Goal: Information Seeking & Learning: Find contact information

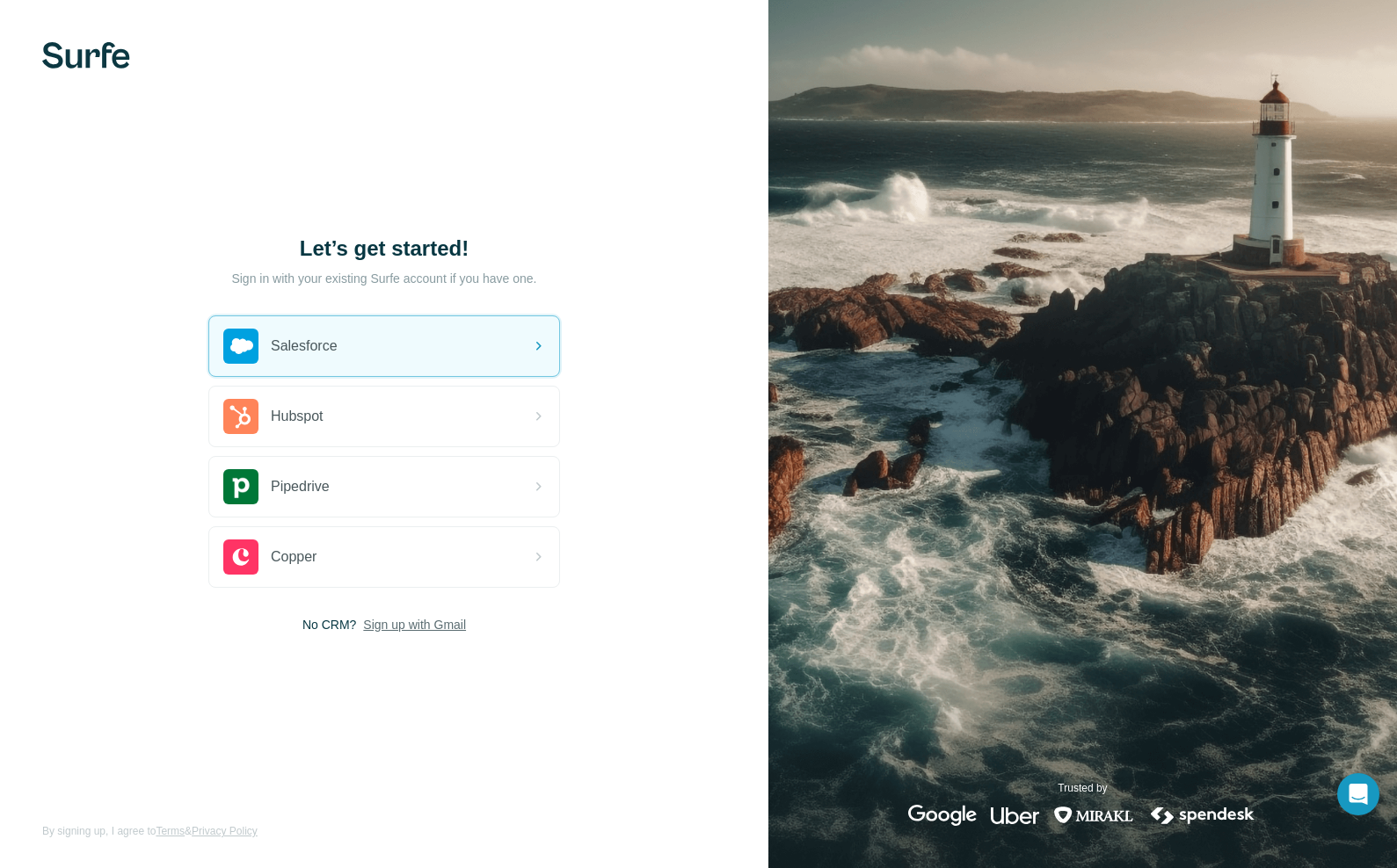
click at [428, 626] on span "Sign up with Gmail" at bounding box center [415, 624] width 103 height 18
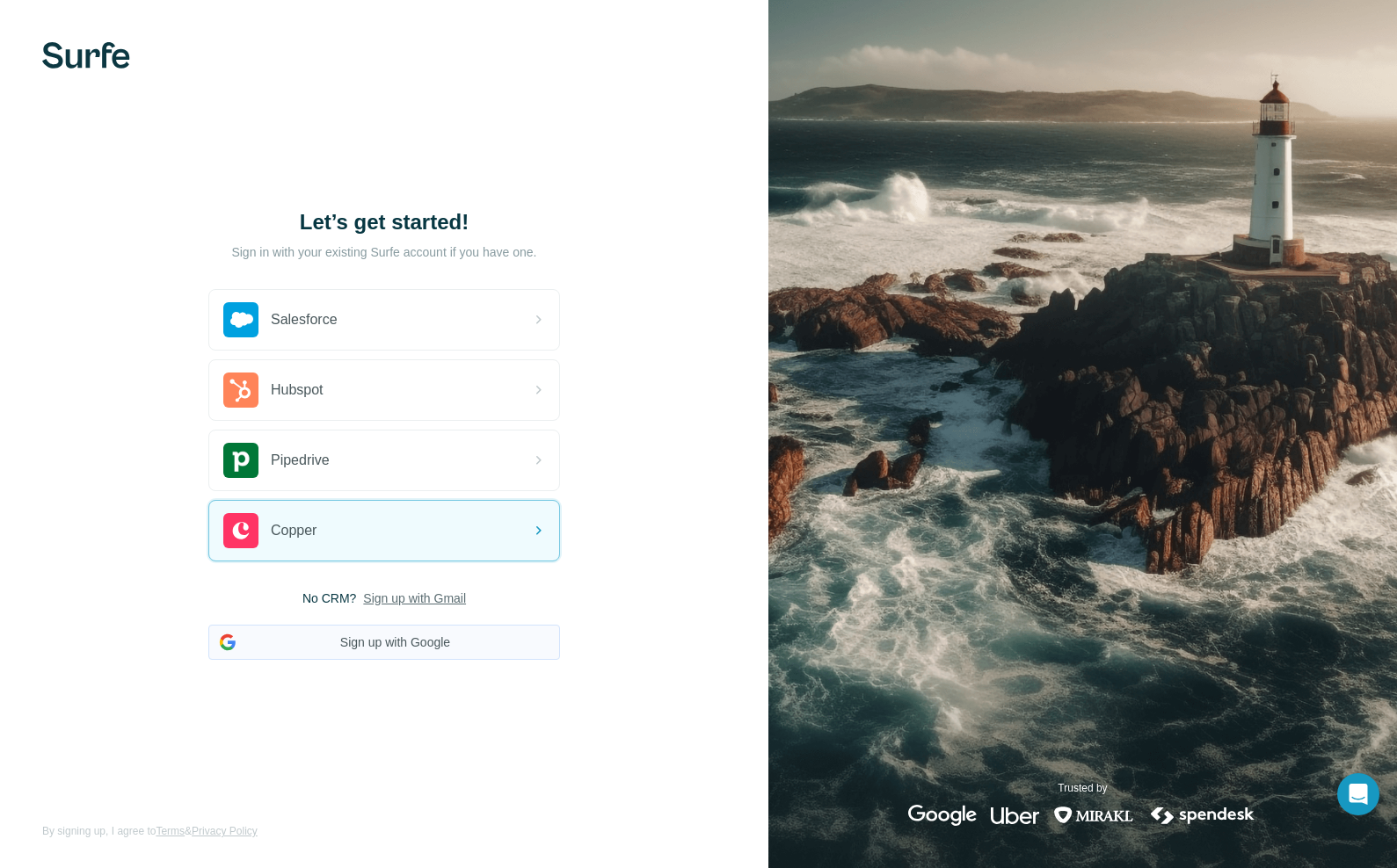
click at [400, 640] on button "Sign up with Google" at bounding box center [384, 642] width 351 height 35
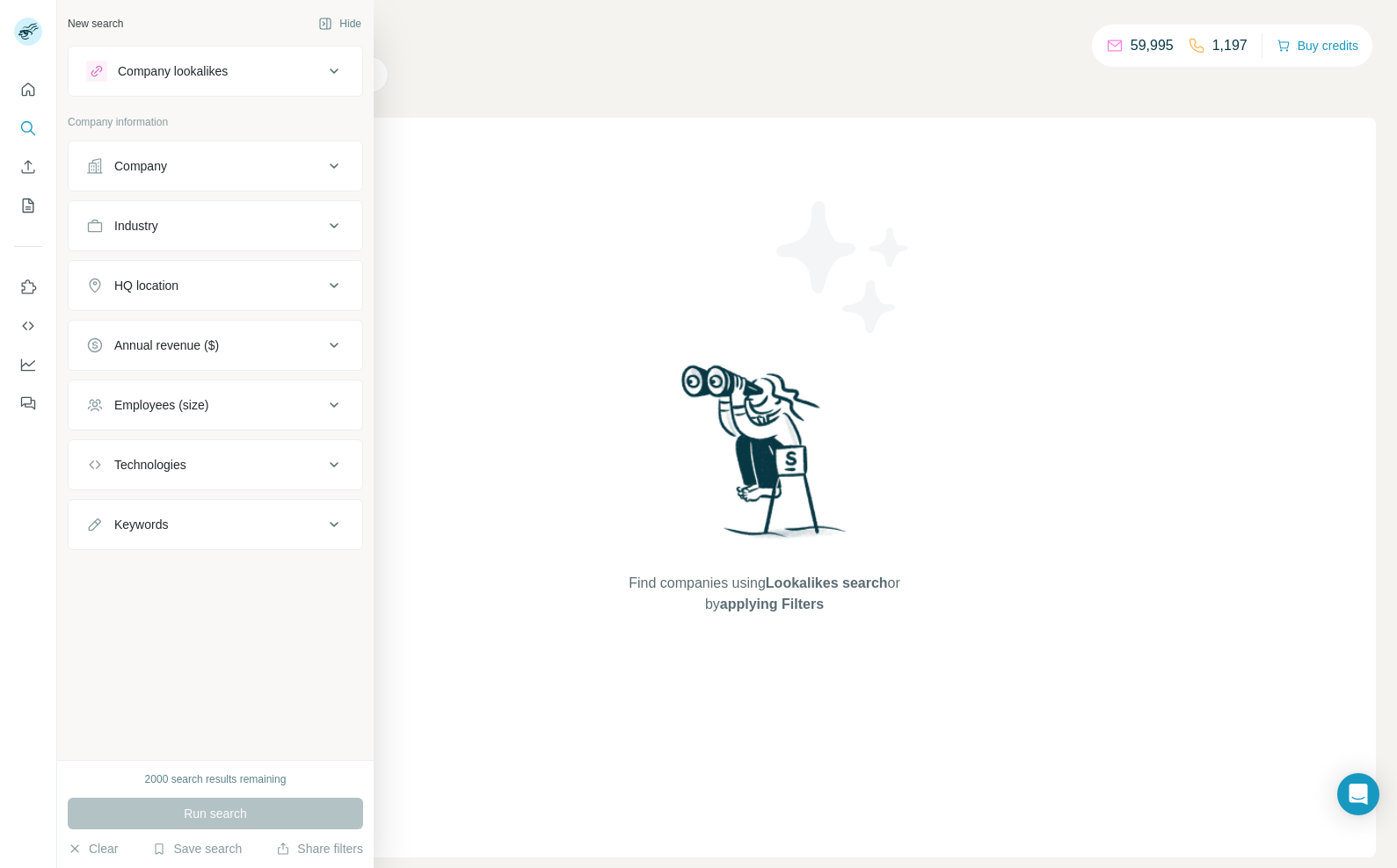
click at [335, 167] on icon at bounding box center [333, 166] width 8 height 6
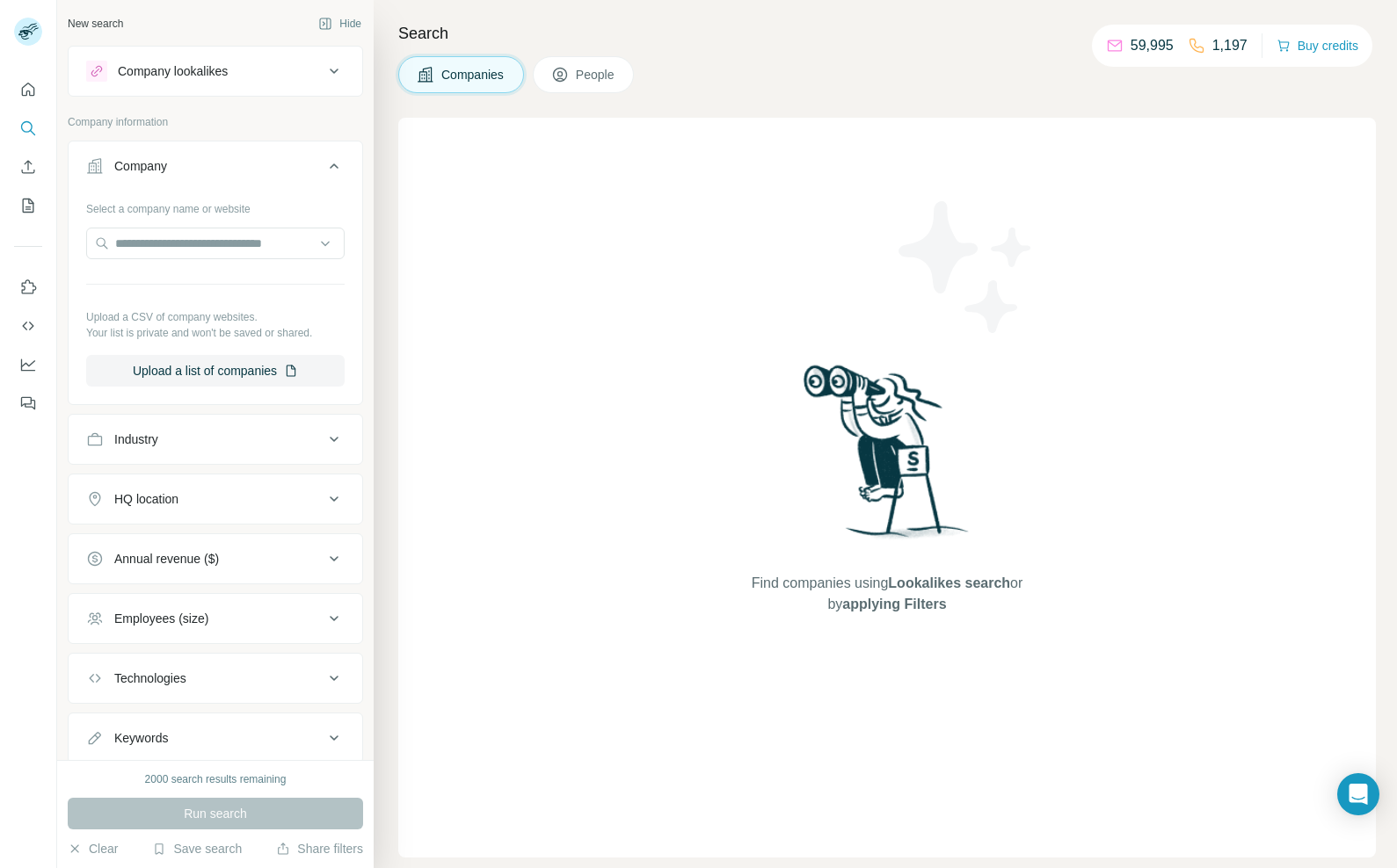
scroll to position [53, 0]
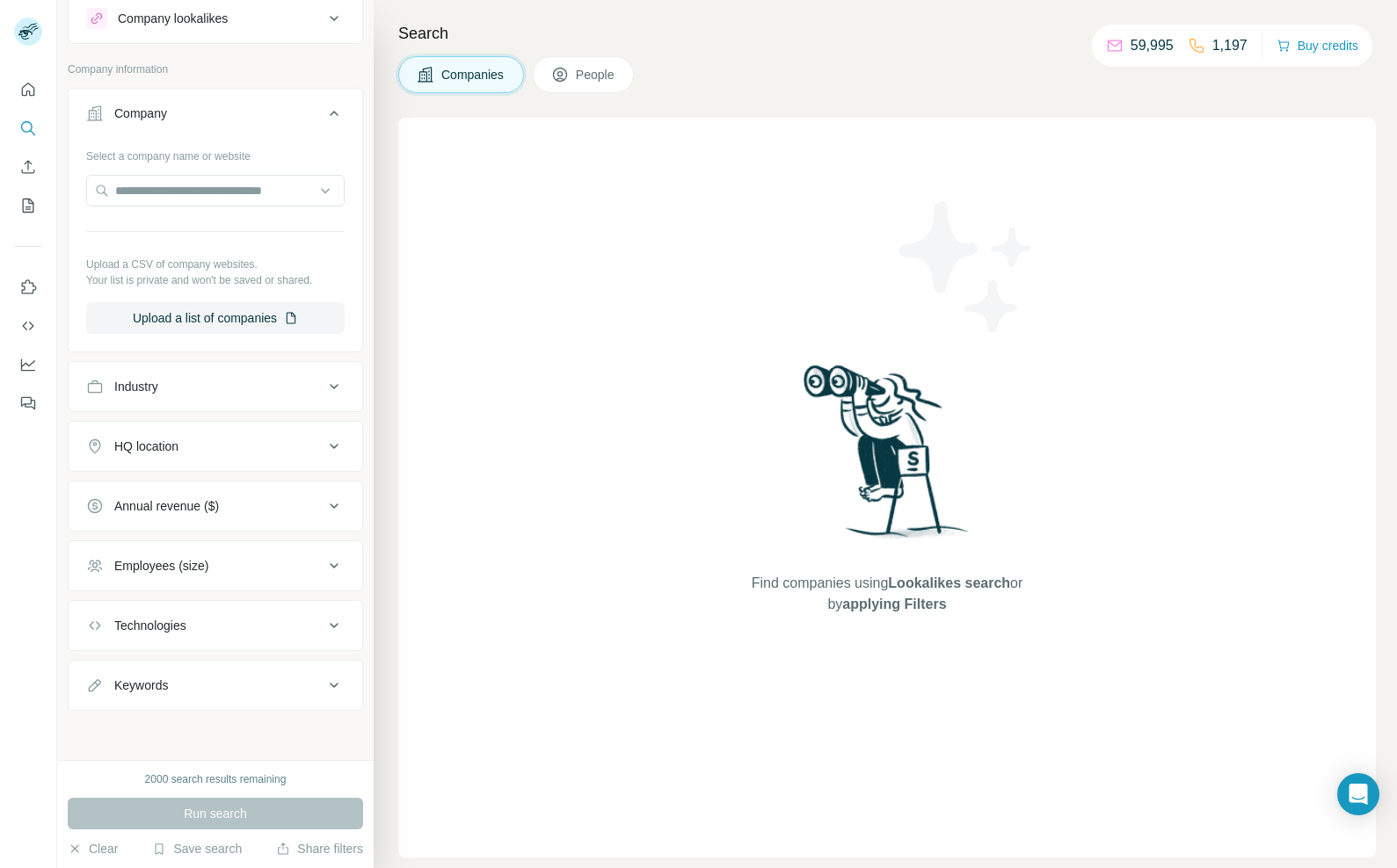
click at [588, 79] on span "People" at bounding box center [595, 74] width 40 height 18
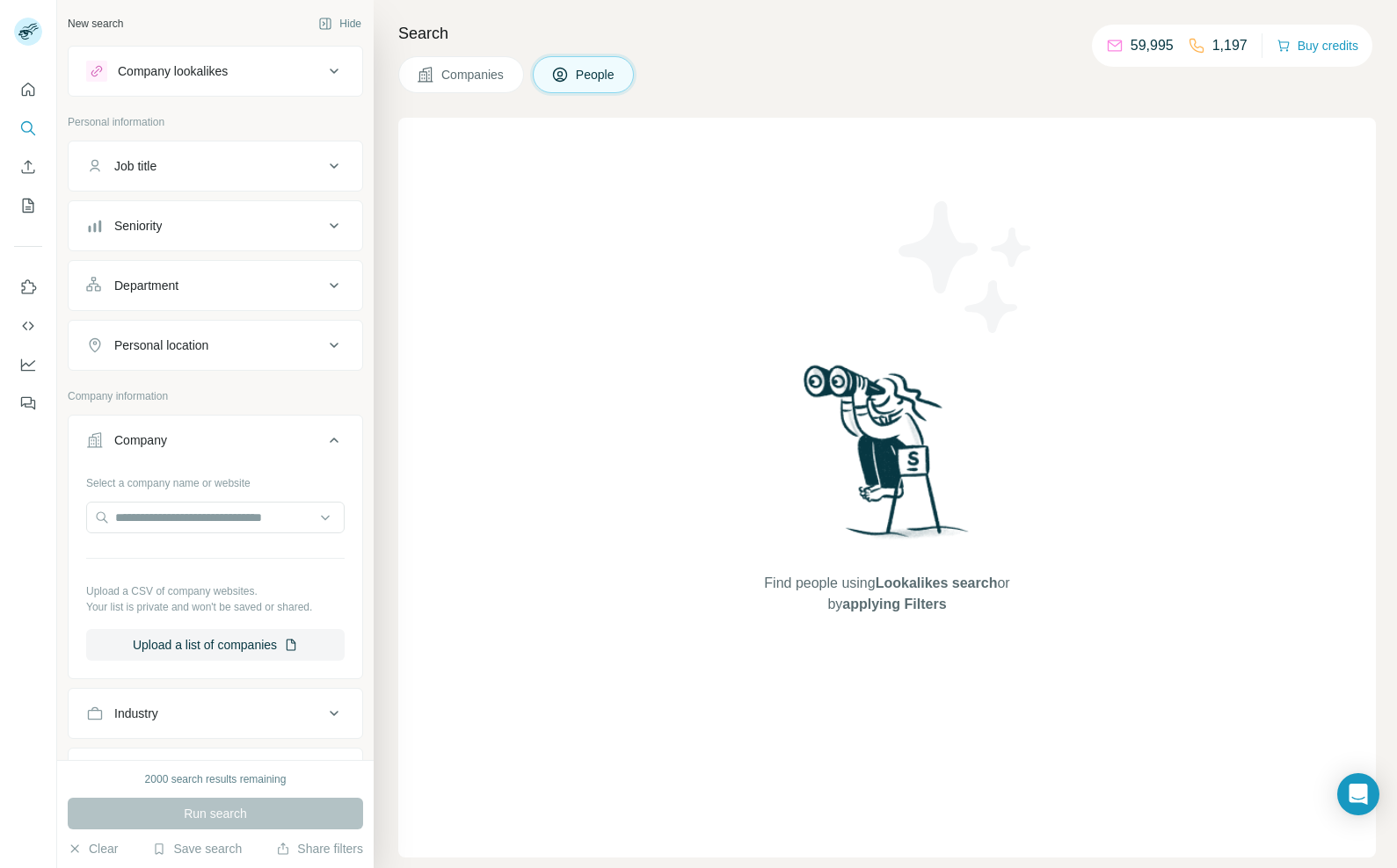
click at [241, 82] on button "Company lookalikes" at bounding box center [215, 70] width 294 height 42
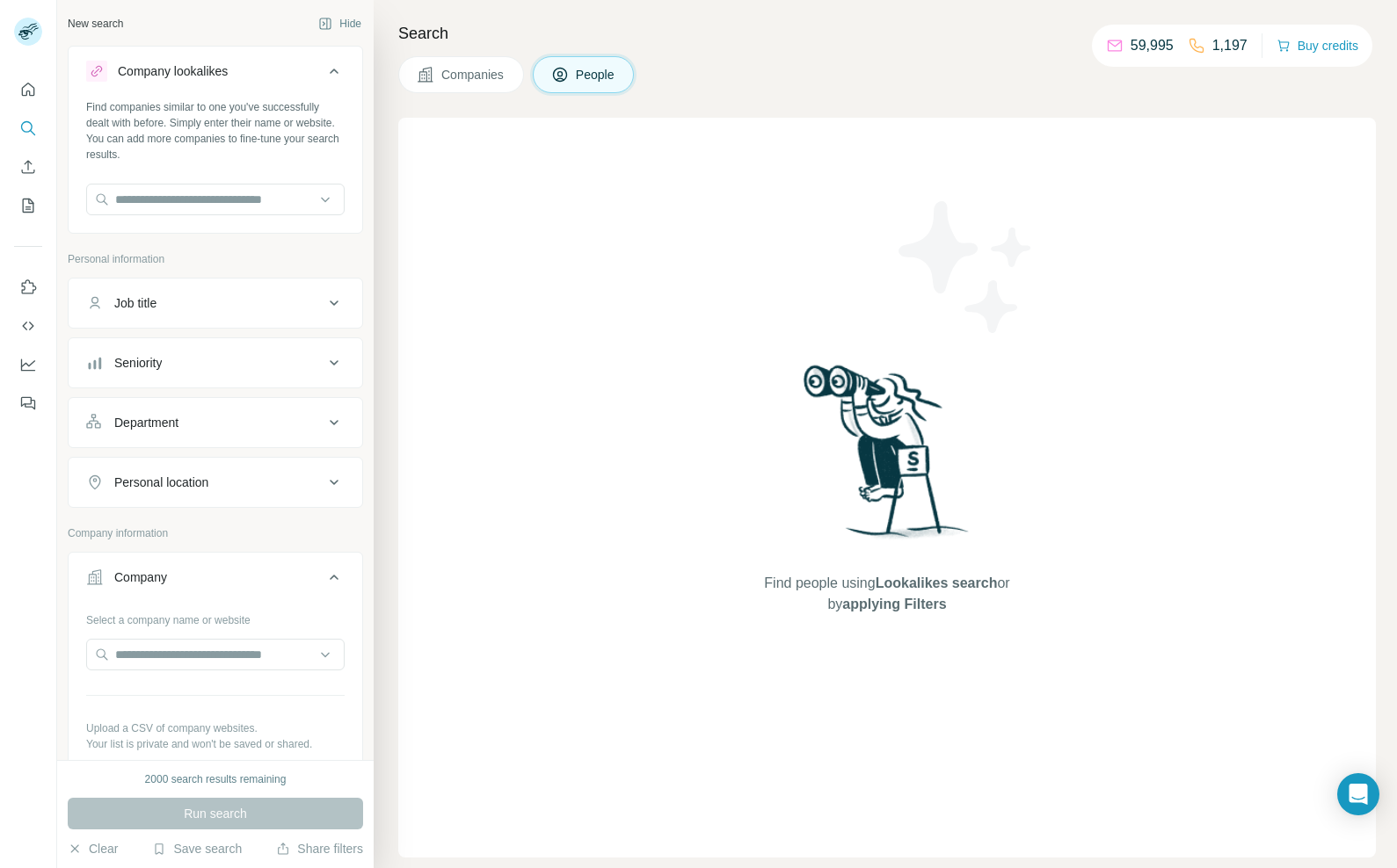
click at [236, 86] on button "Company lookalikes" at bounding box center [215, 74] width 294 height 49
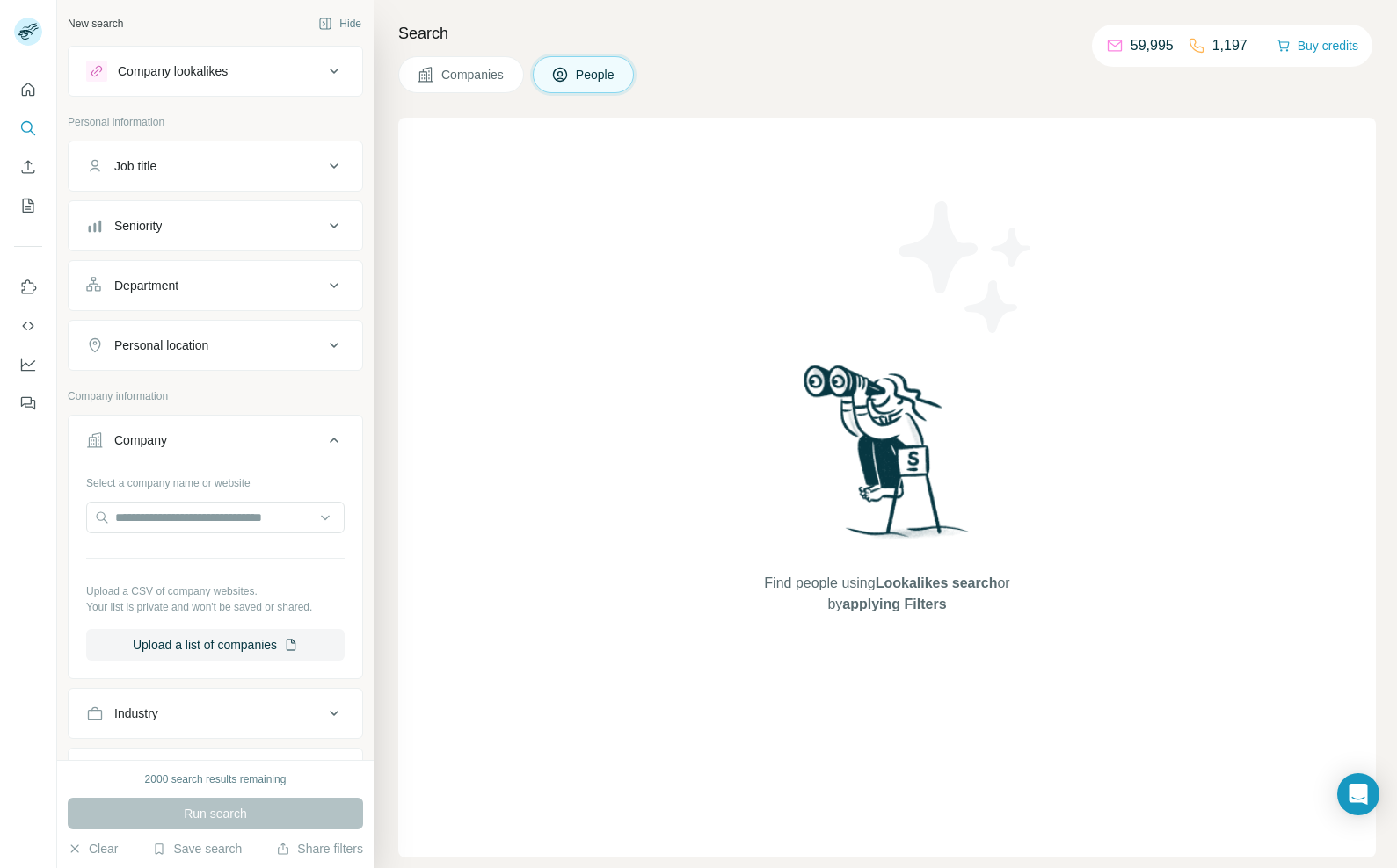
click at [186, 201] on div "Seniority" at bounding box center [215, 225] width 296 height 51
click at [193, 173] on div "Job title" at bounding box center [205, 166] width 238 height 18
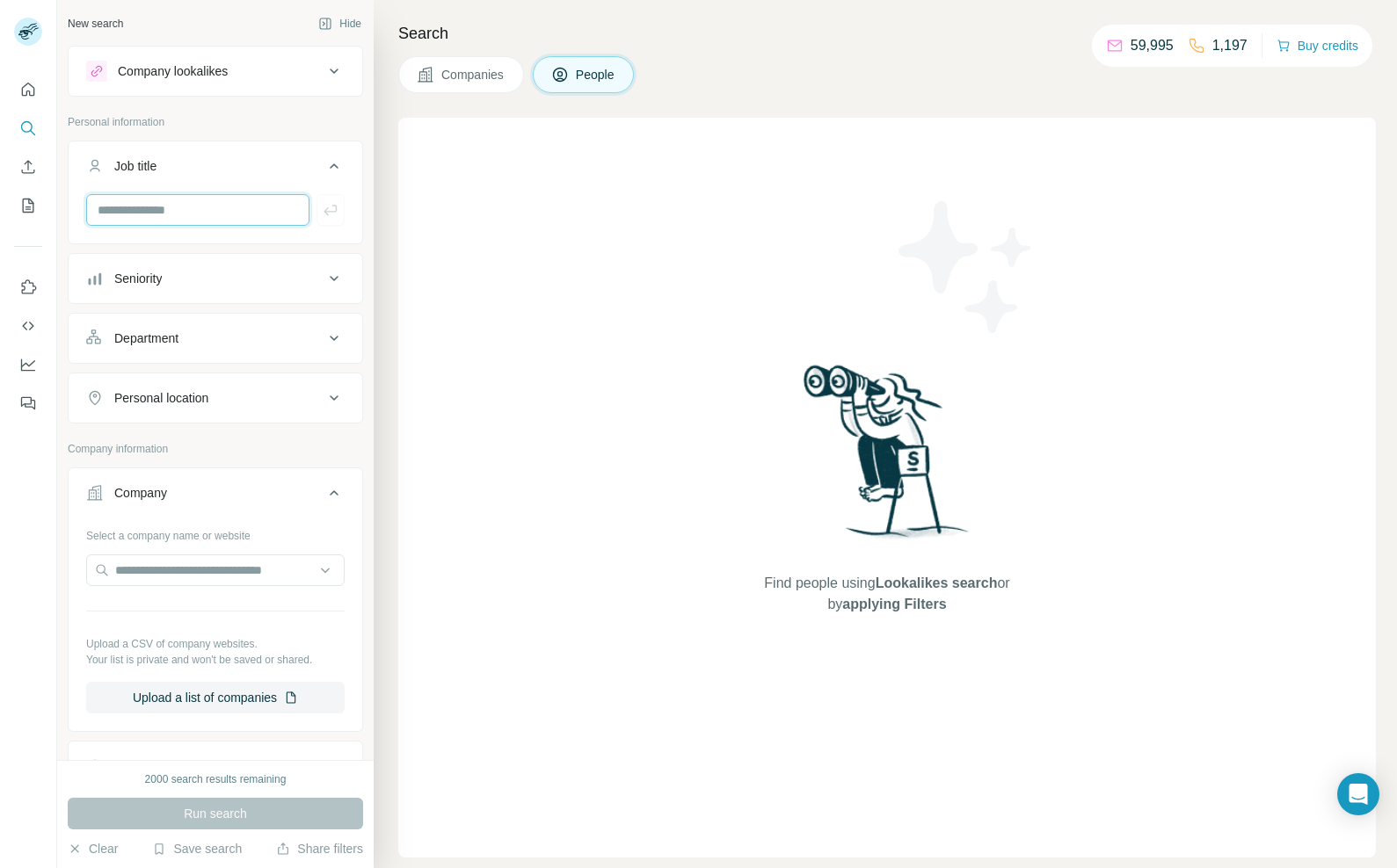
paste input "**********"
type input "**********"
click at [32, 127] on icon "Search" at bounding box center [26, 127] width 11 height 11
click at [30, 130] on icon "Search" at bounding box center [28, 128] width 18 height 18
click at [24, 89] on icon "Quick start" at bounding box center [28, 89] width 18 height 18
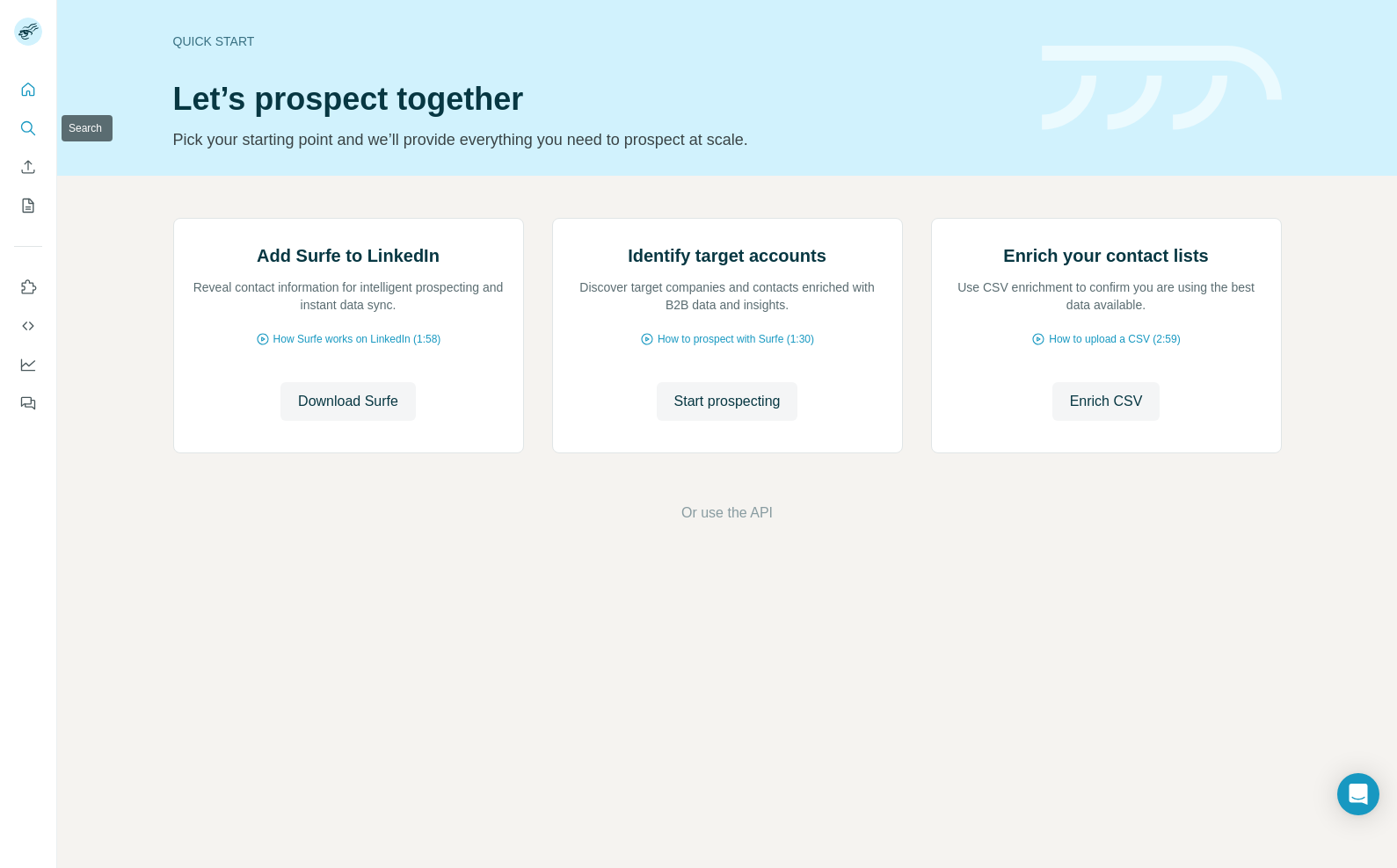
click at [31, 133] on icon "Search" at bounding box center [28, 128] width 18 height 18
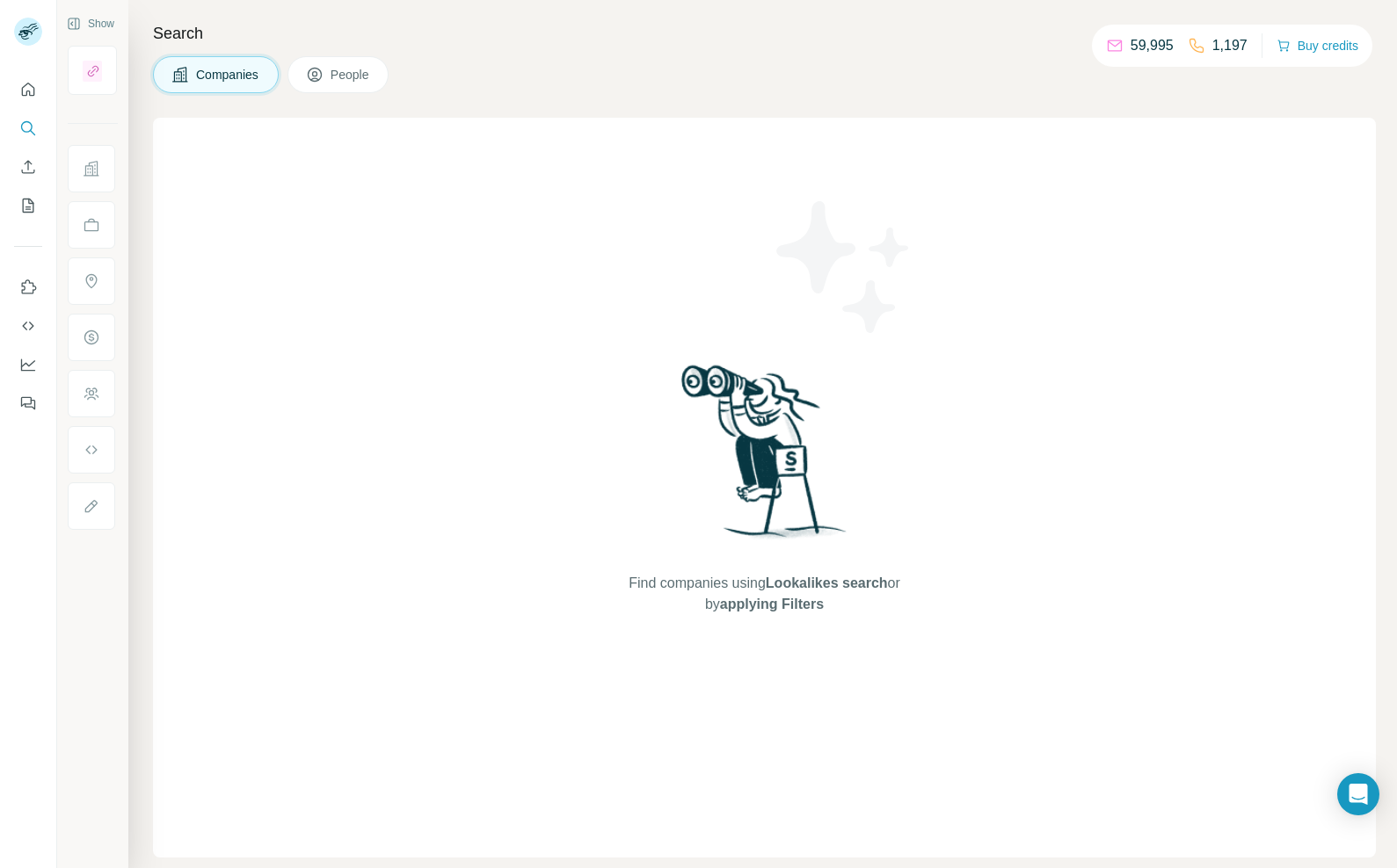
click at [320, 91] on button "People" at bounding box center [338, 74] width 102 height 37
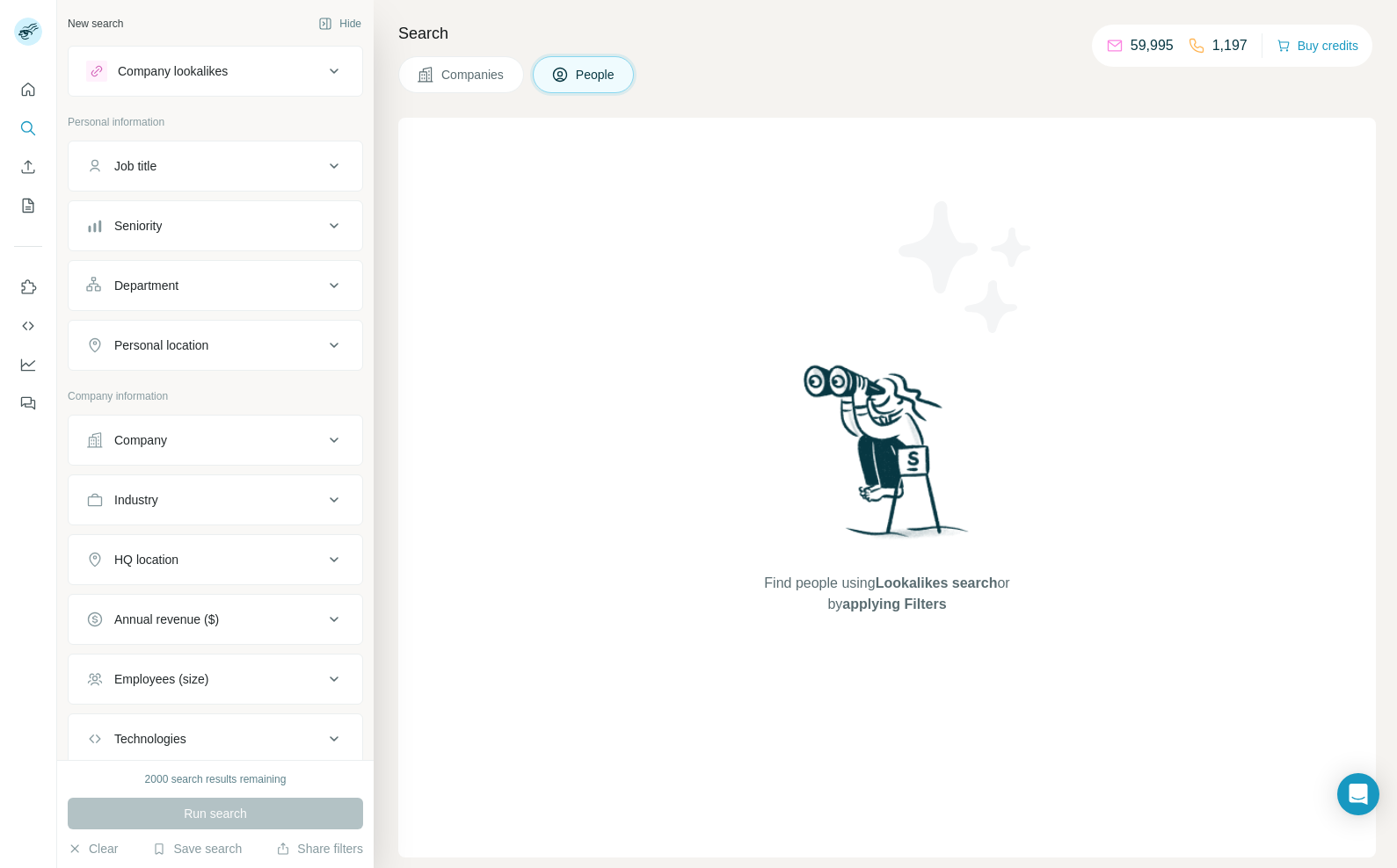
click at [530, 72] on div "Companies People" at bounding box center [515, 74] width 236 height 37
click at [615, 71] on span "People" at bounding box center [595, 74] width 40 height 18
click at [302, 332] on button "Personal location" at bounding box center [215, 344] width 294 height 42
click at [302, 333] on button "Personal location" at bounding box center [215, 348] width 294 height 49
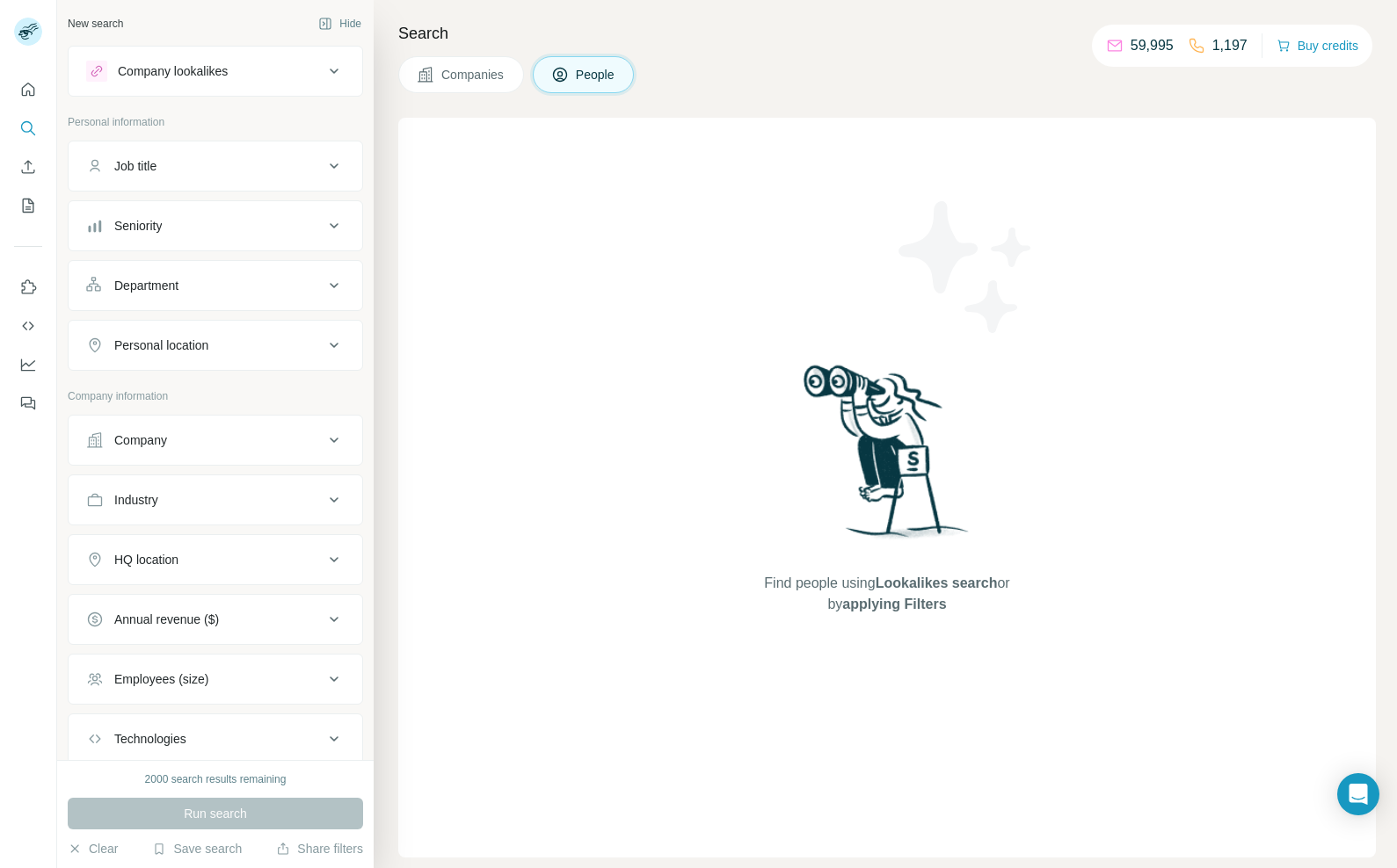
click at [177, 436] on div "Company" at bounding box center [205, 440] width 238 height 18
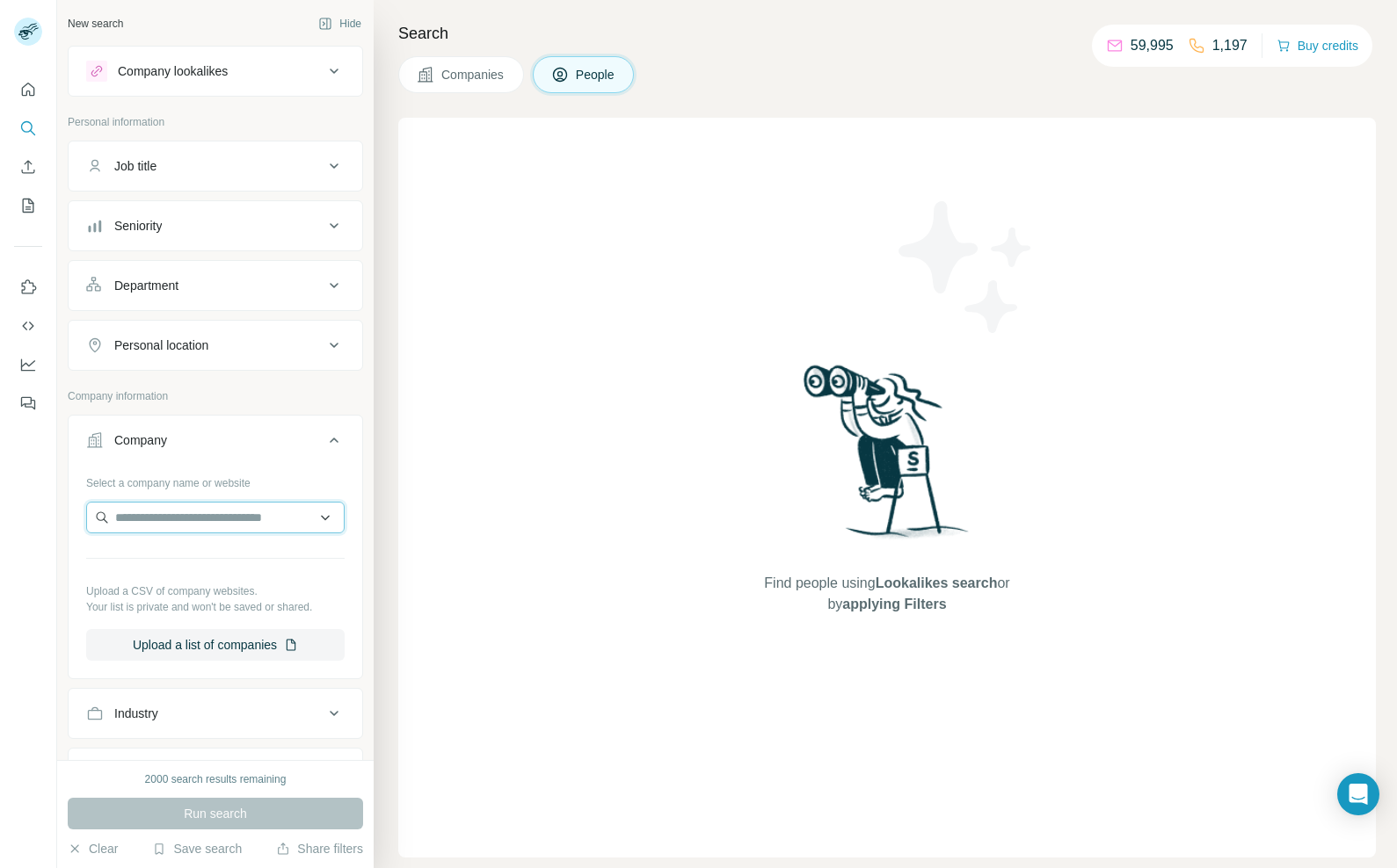
click at [152, 509] on input "text" at bounding box center [215, 518] width 258 height 32
paste input "**********"
type input "******"
click at [475, 68] on span "Companies" at bounding box center [473, 74] width 64 height 18
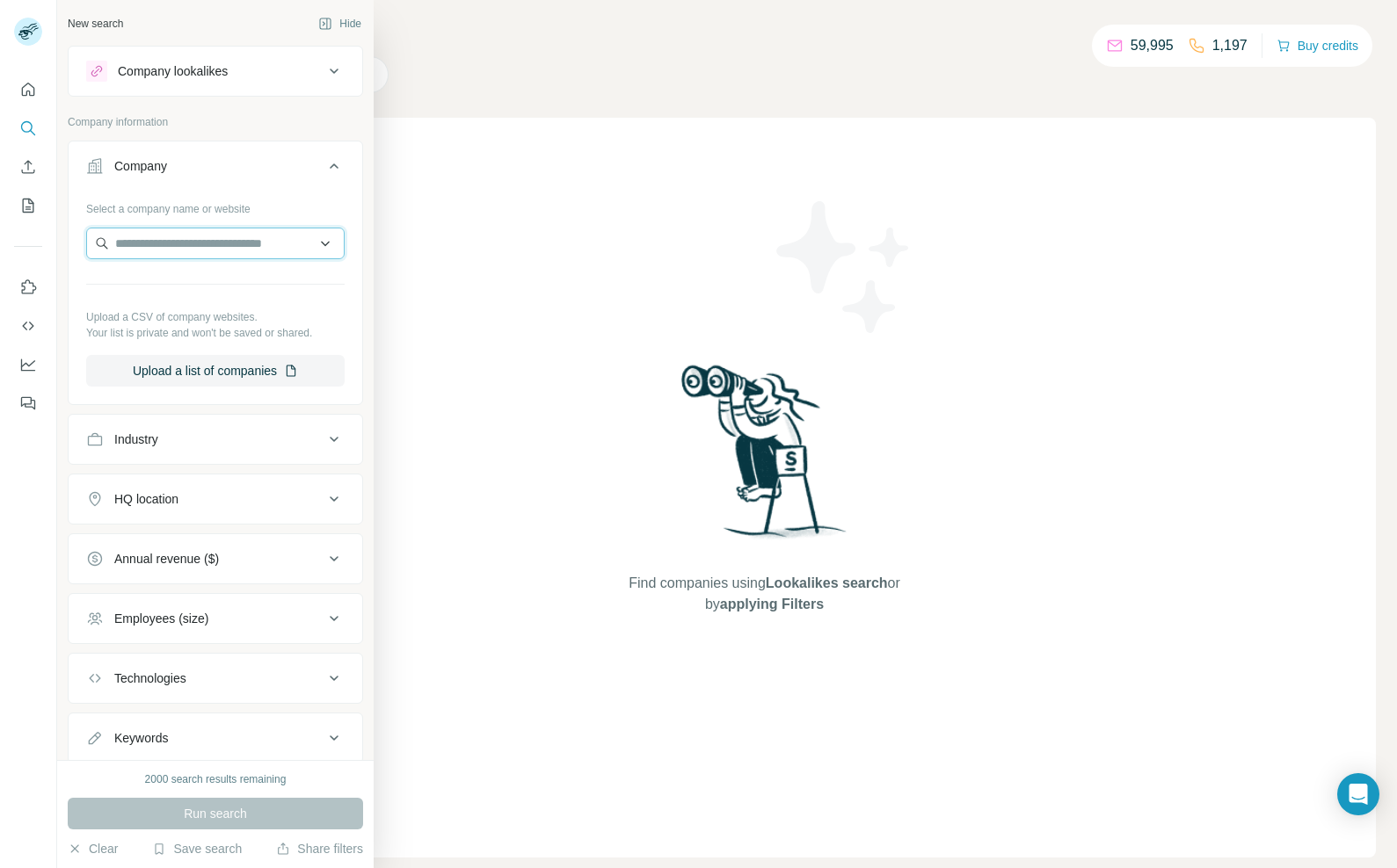
click at [177, 238] on input "text" at bounding box center [215, 243] width 258 height 32
paste input "******"
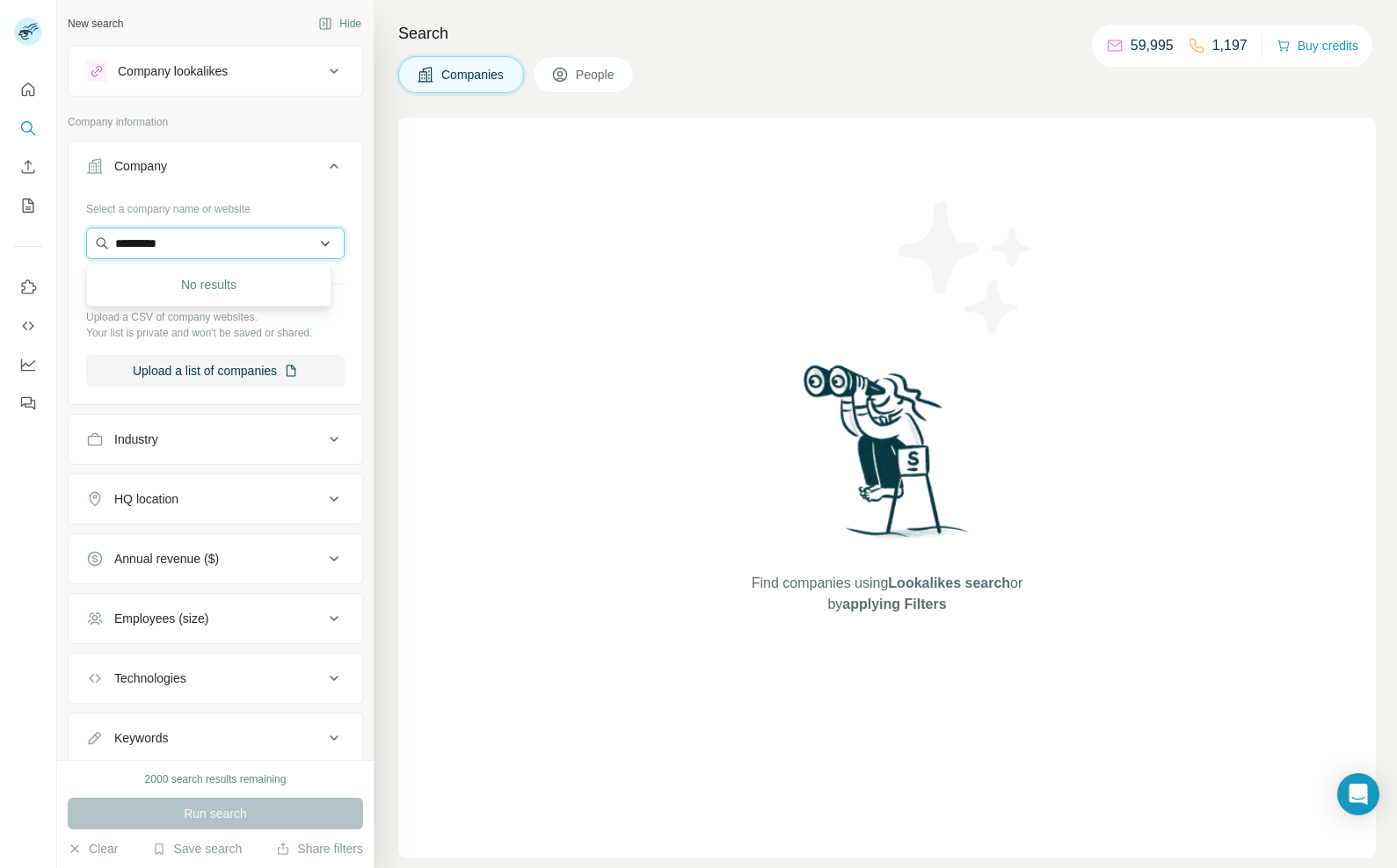
type input "**********"
paste input "**********"
type input "**********"
click at [229, 293] on div "Human Growth [DOMAIN_NAME]" at bounding box center [208, 291] width 237 height 48
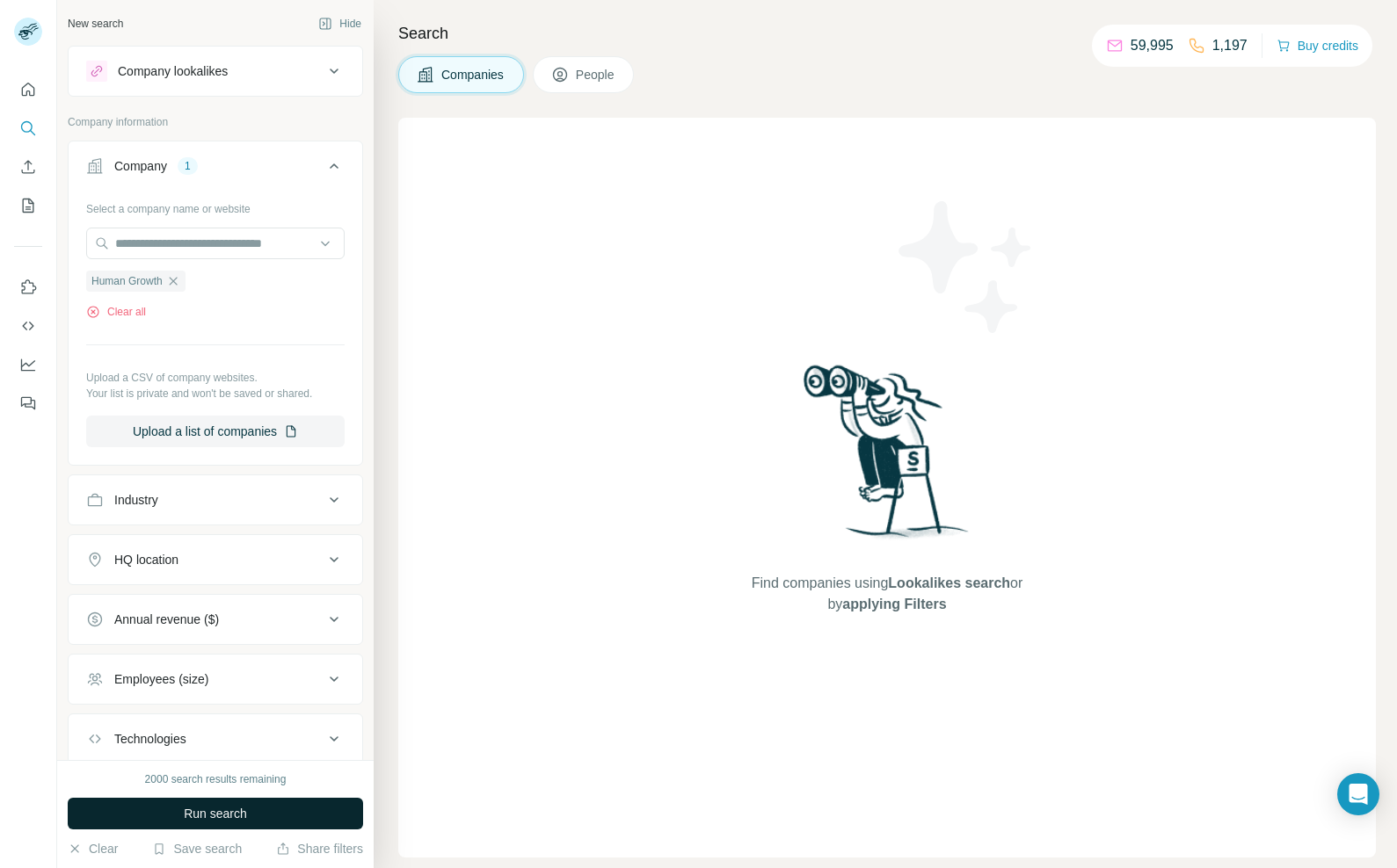
click at [213, 819] on span "Run search" at bounding box center [215, 814] width 63 height 18
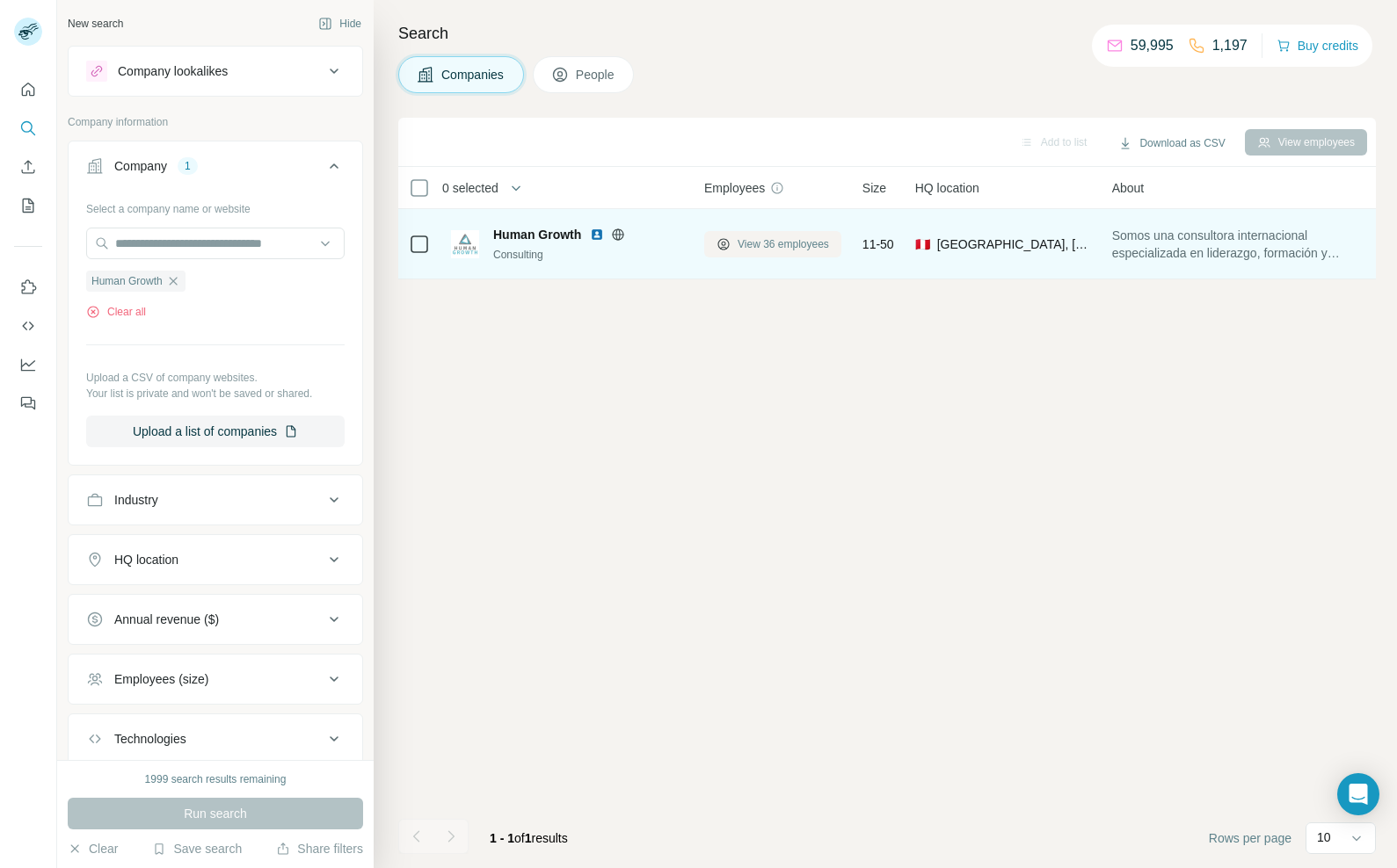
click at [792, 247] on span "View 36 employees" at bounding box center [783, 244] width 91 height 16
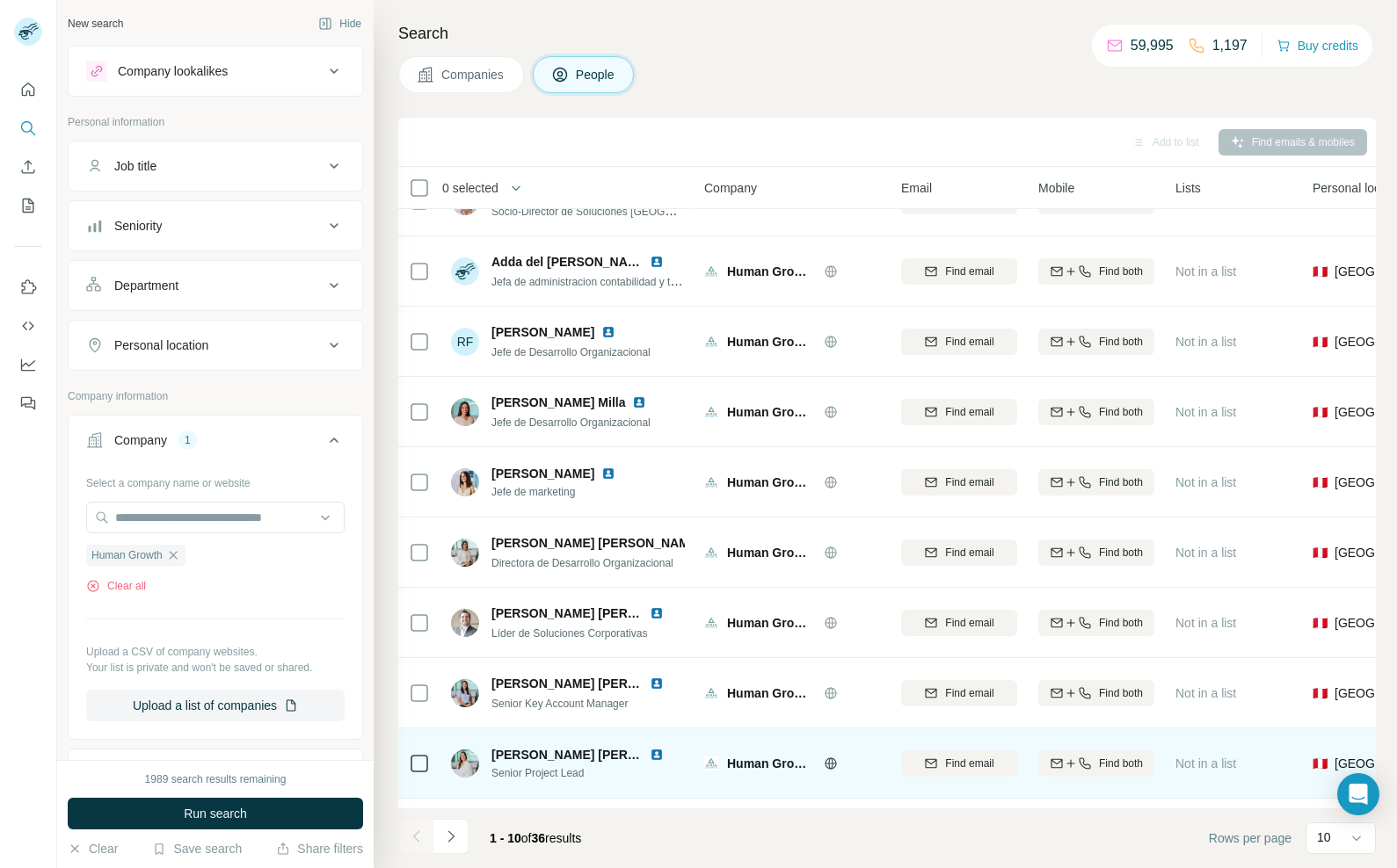
scroll to position [114, 0]
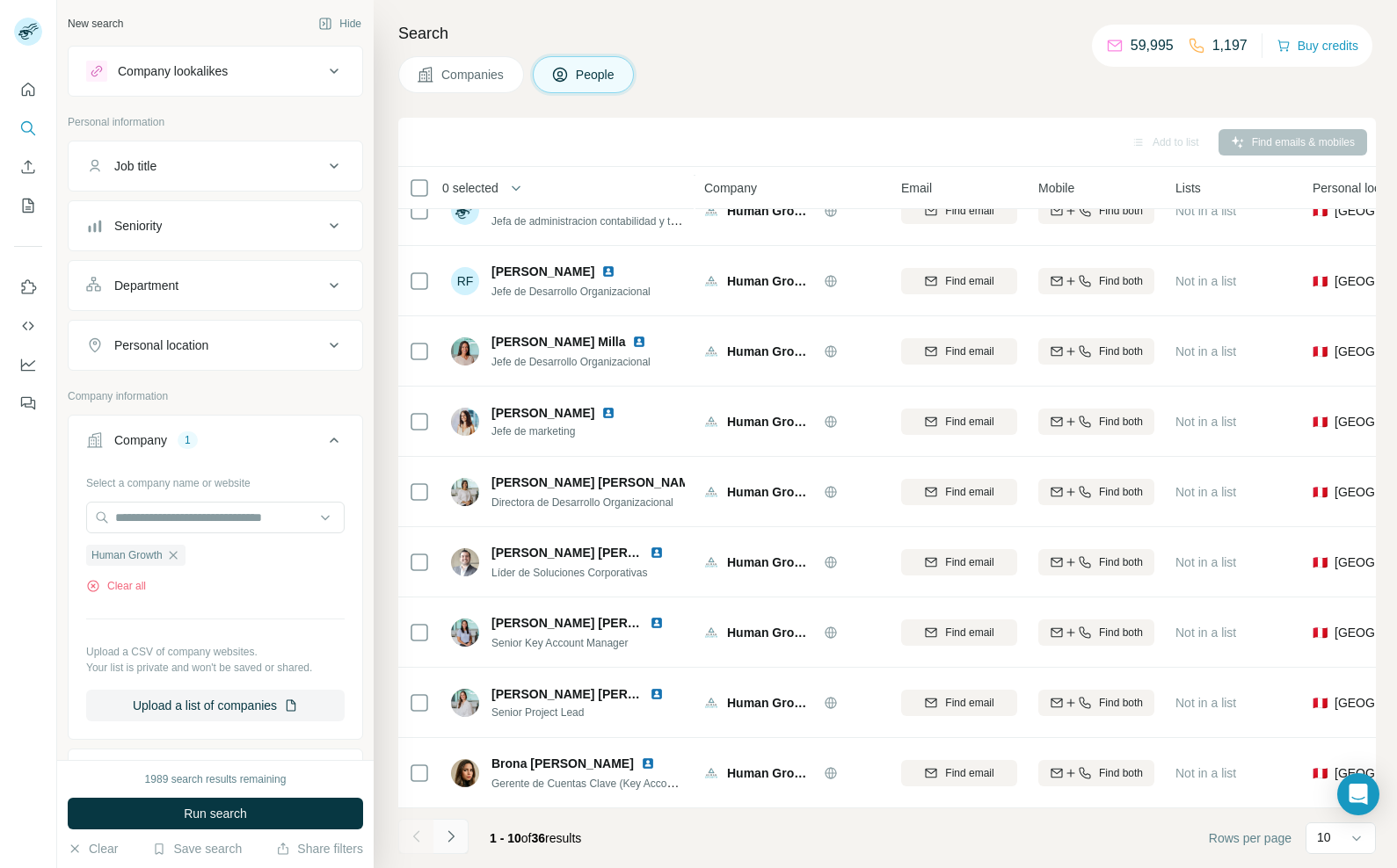
click at [460, 841] on button "Navigate to next page" at bounding box center [451, 836] width 35 height 35
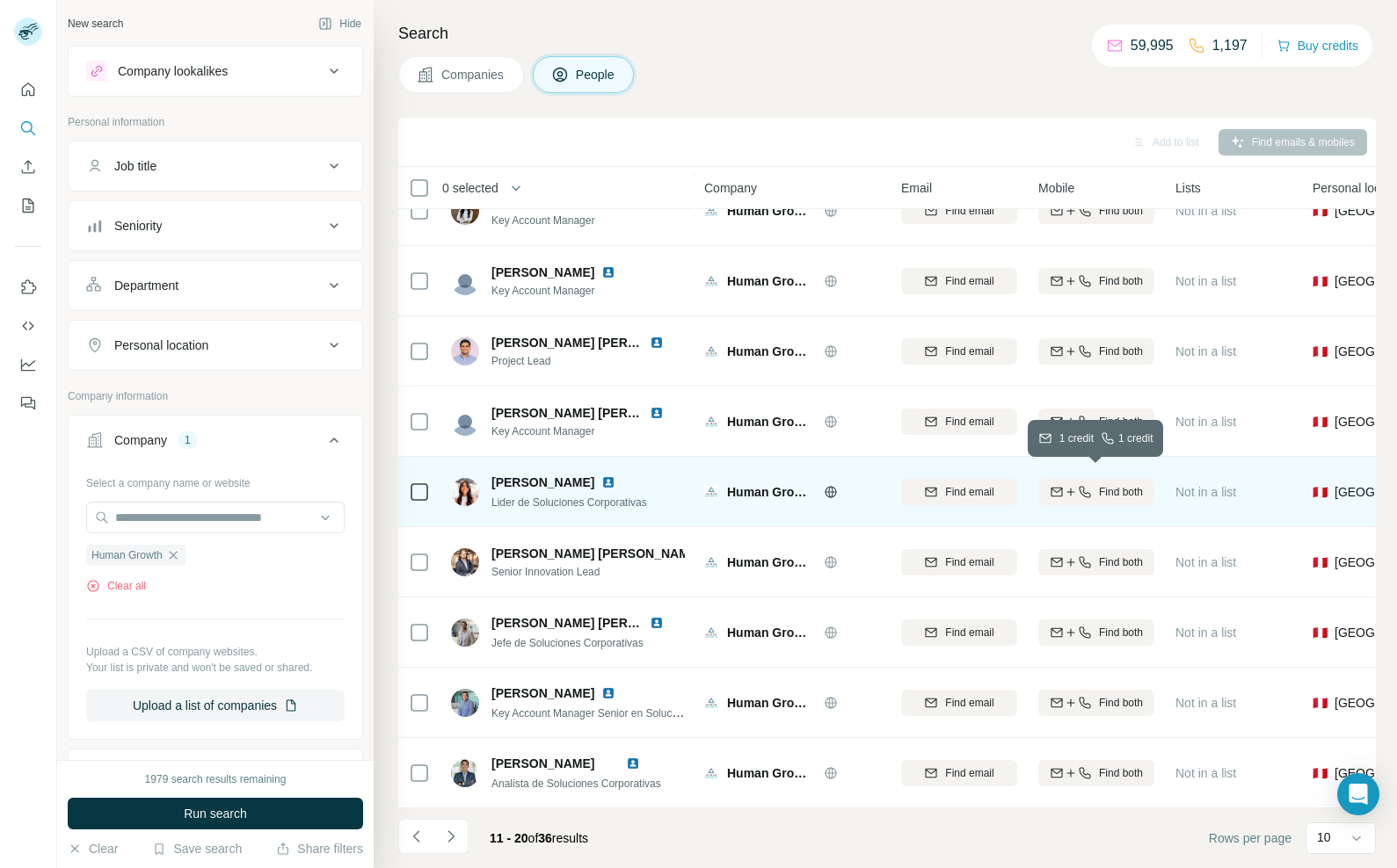
click at [1094, 486] on div "Find both" at bounding box center [1097, 492] width 116 height 16
click at [969, 489] on div "Finding email" at bounding box center [959, 491] width 116 height 48
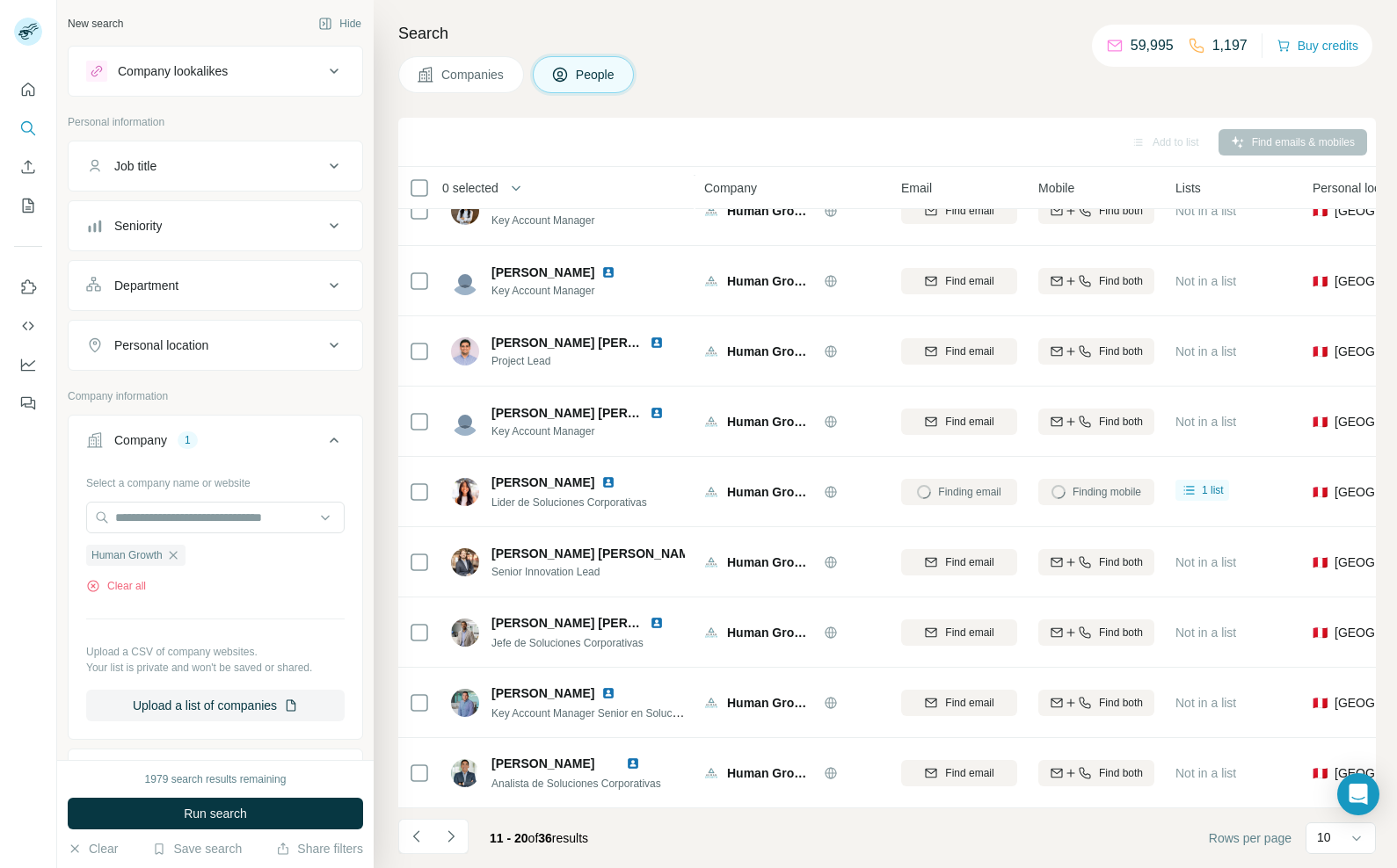
click at [1089, 480] on div "Finding mobile" at bounding box center [1097, 491] width 116 height 48
click at [1217, 482] on span "1 list" at bounding box center [1212, 490] width 22 height 16
click at [1055, 510] on td "Finding mobile" at bounding box center [1096, 492] width 137 height 70
click at [955, 490] on div "Finding email" at bounding box center [959, 491] width 116 height 48
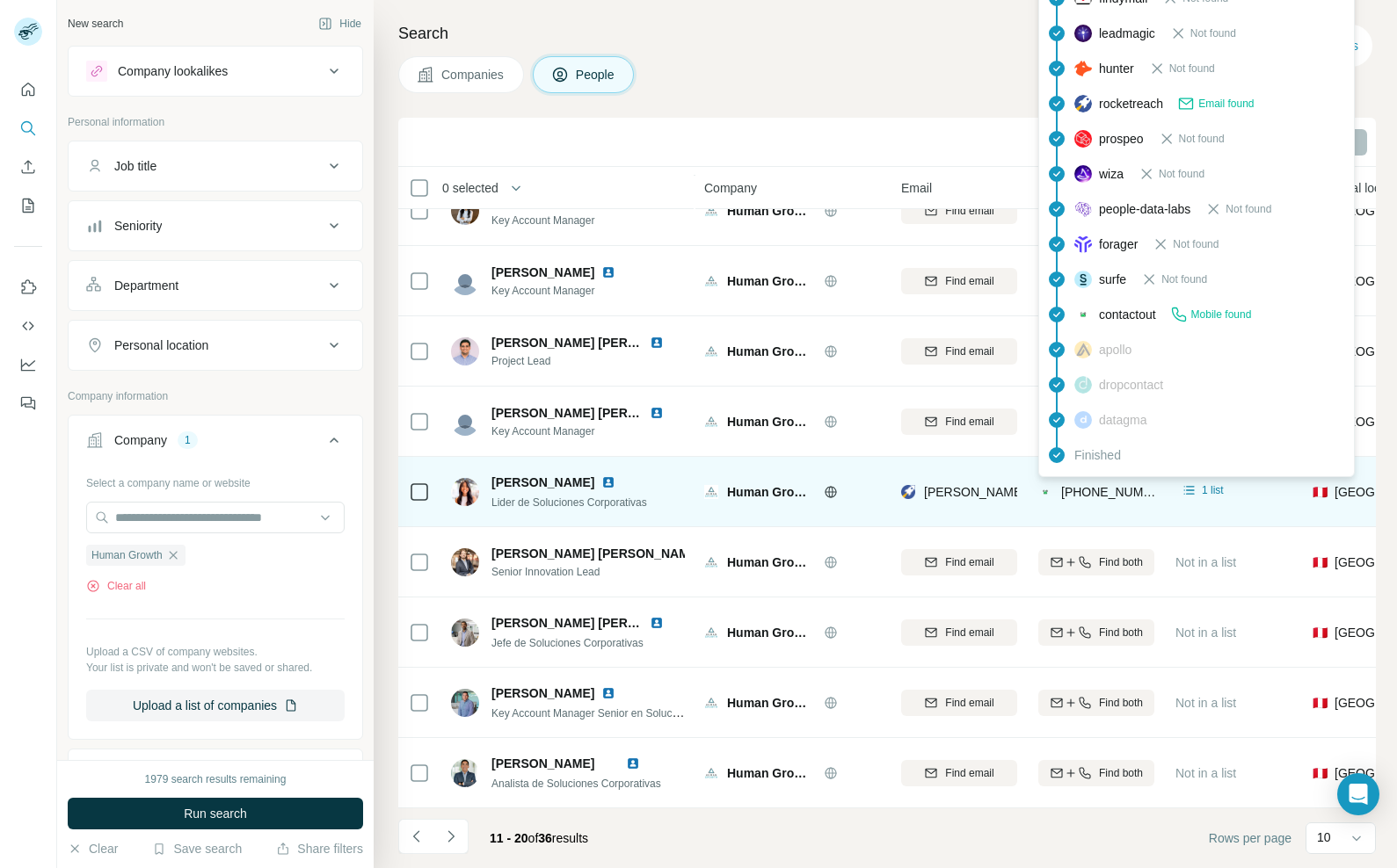
click at [1080, 487] on span "[PHONE_NUMBER]" at bounding box center [1116, 492] width 111 height 14
click at [869, 490] on div "Human Growth" at bounding box center [803, 492] width 153 height 18
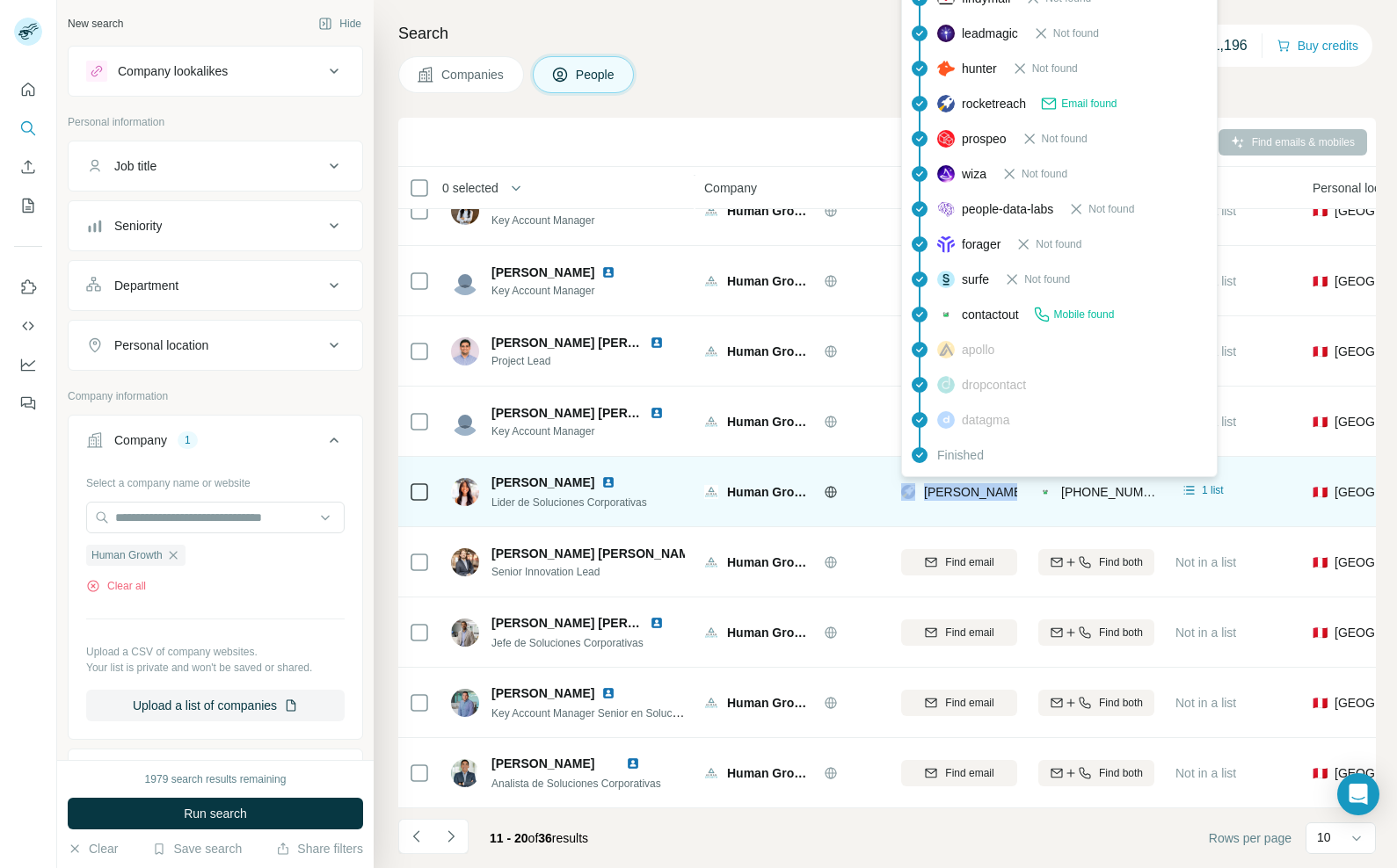
drag, startPoint x: 868, startPoint y: 486, endPoint x: 1014, endPoint y: 482, distance: 146.1
click at [0, 0] on tr "[PERSON_NAME] Lider de Soluciones Corporativas Human Growth [PERSON_NAME][EMAIL…" at bounding box center [0, 0] width 0 height 0
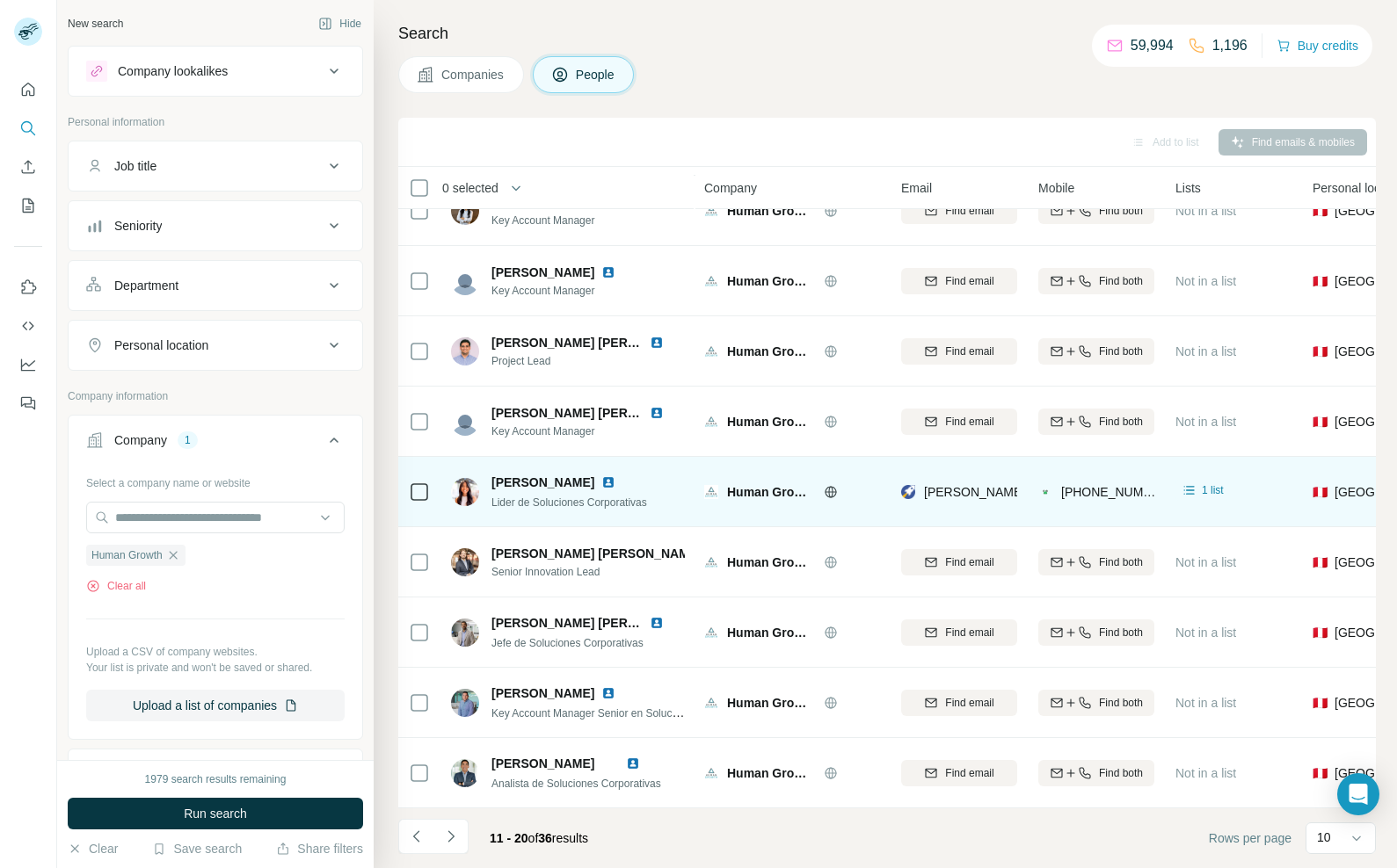
click at [1138, 495] on div "[PHONE_NUMBER]" at bounding box center [1097, 491] width 116 height 48
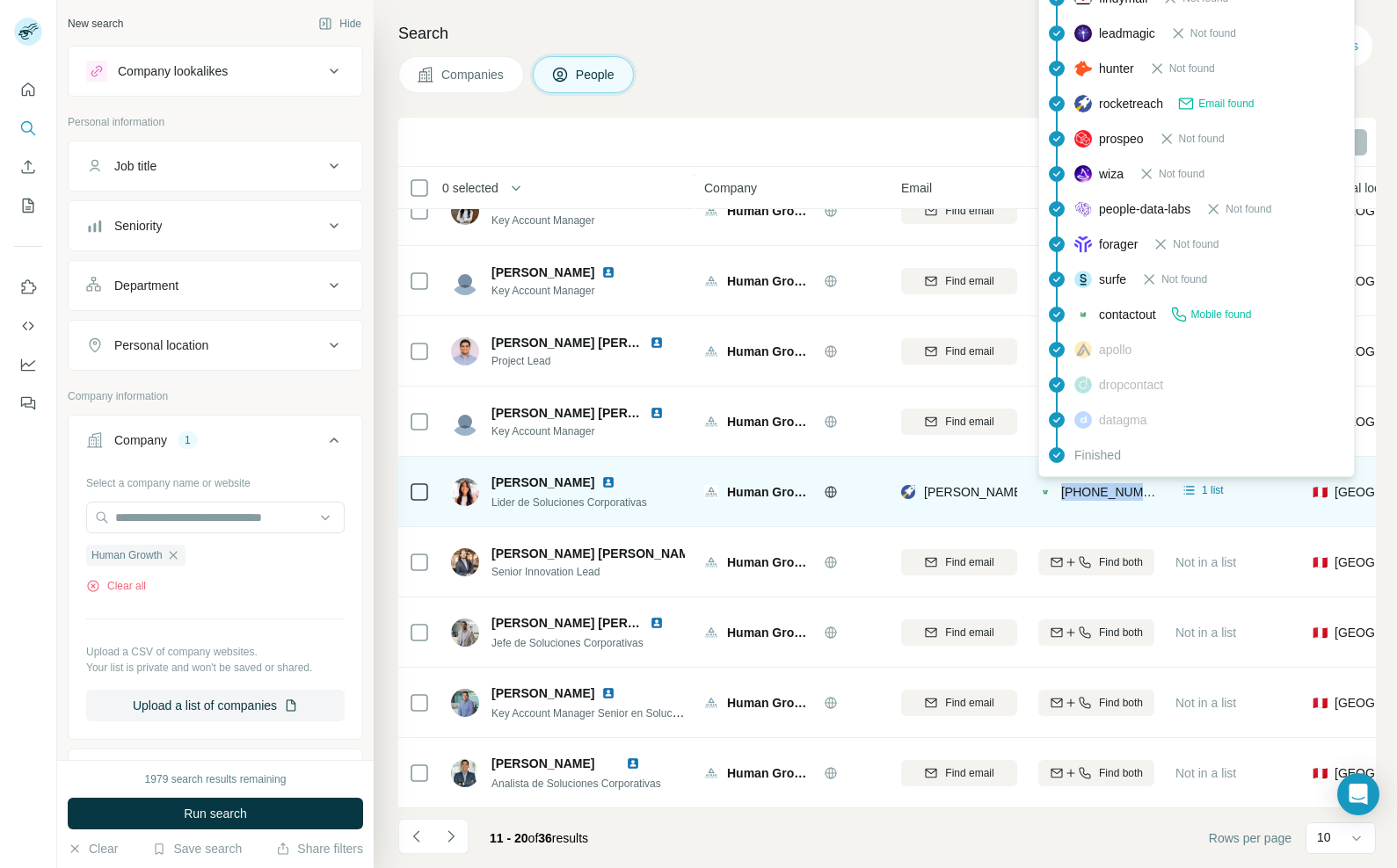
copy span "[PHONE_NUMBER]"
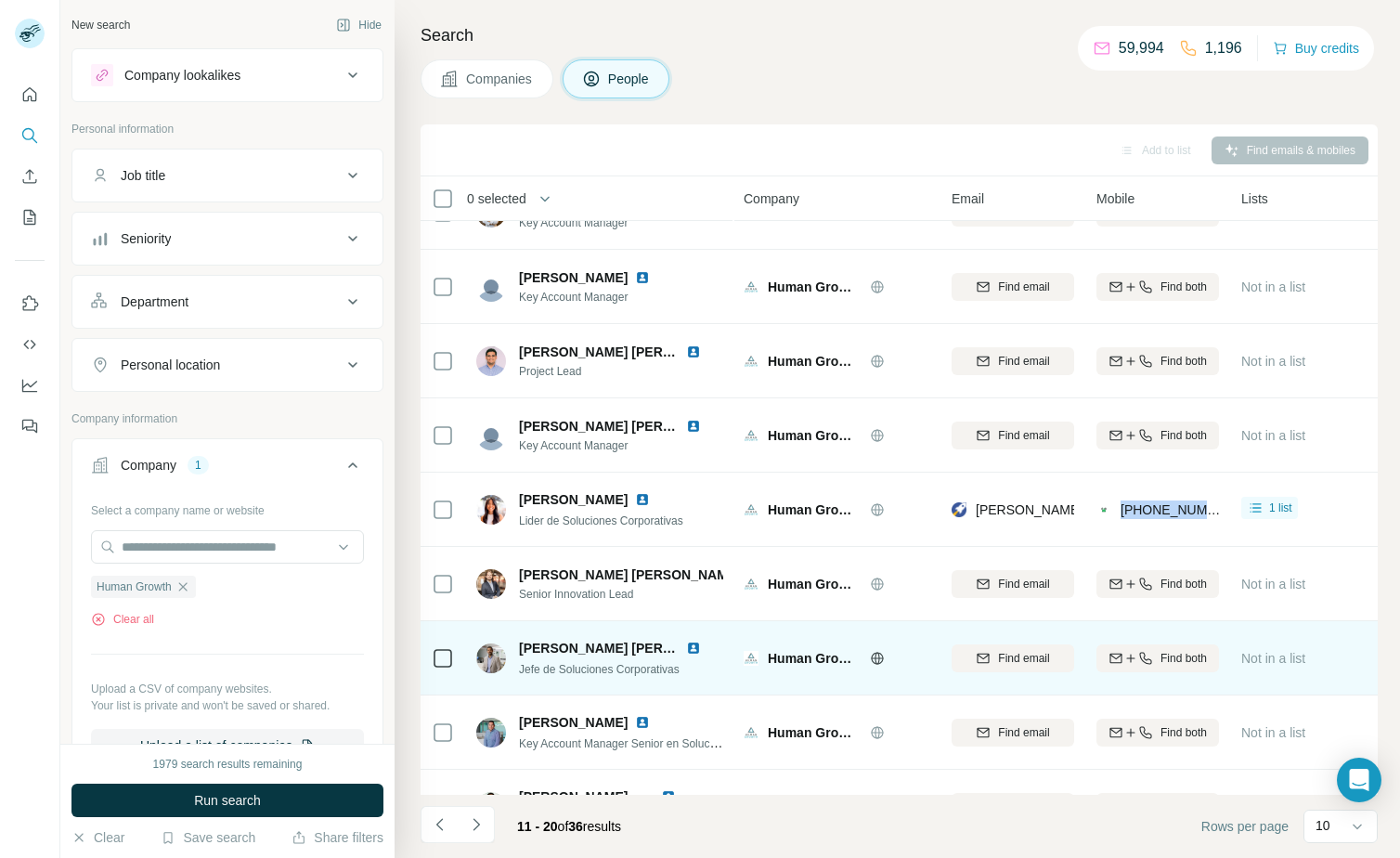
scroll to position [0, 0]
